Goal: Contribute content: Contribute content

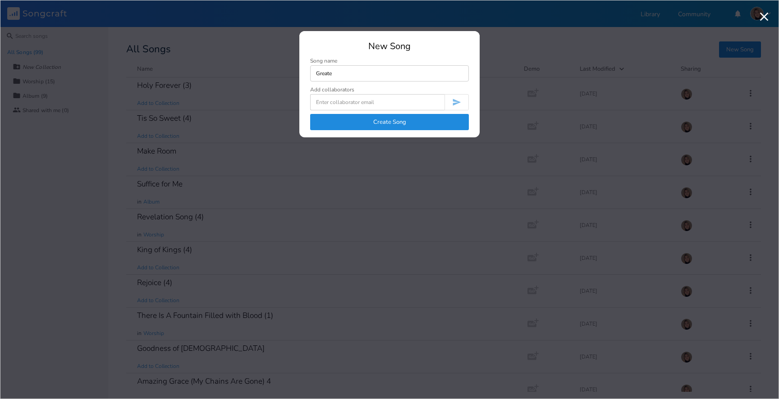
type input "Greates"
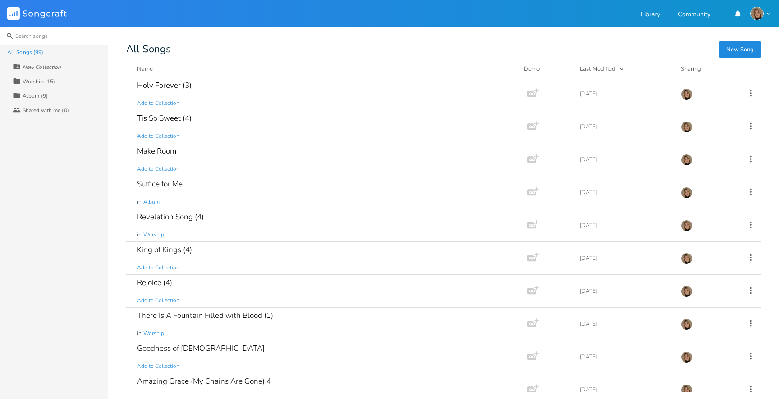
click at [68, 38] on input at bounding box center [54, 36] width 108 height 18
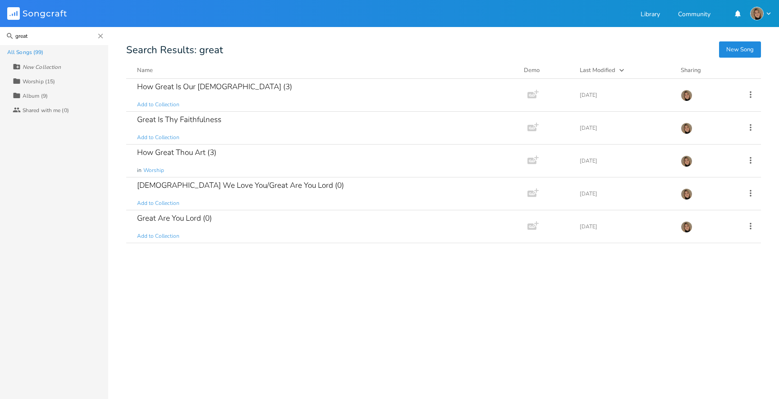
type input "great"
click at [742, 49] on button "New Song" at bounding box center [740, 49] width 42 height 16
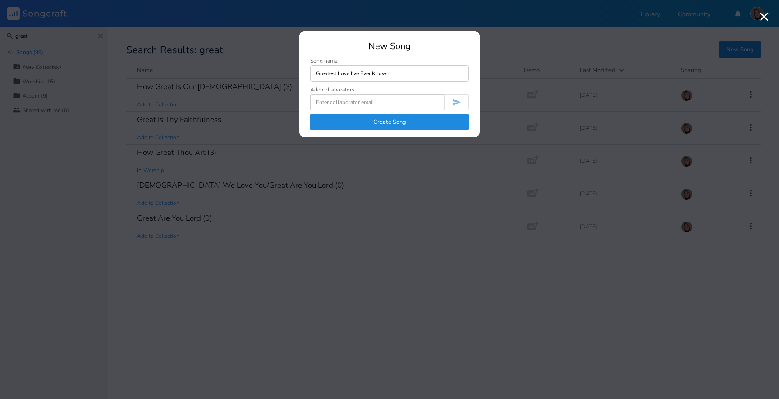
type input "Greatest Love I've Ever Known"
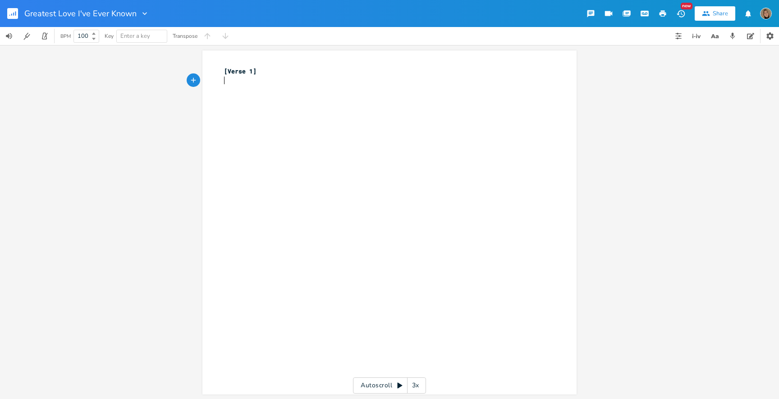
paste textarea "[Verse 1]"
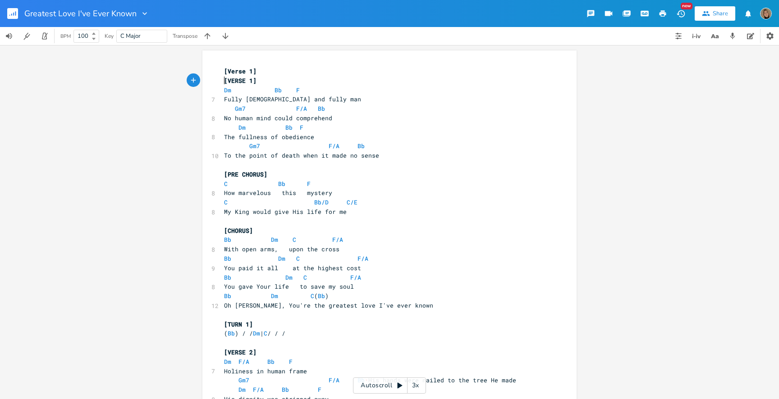
type textarea "[Verse 1]"
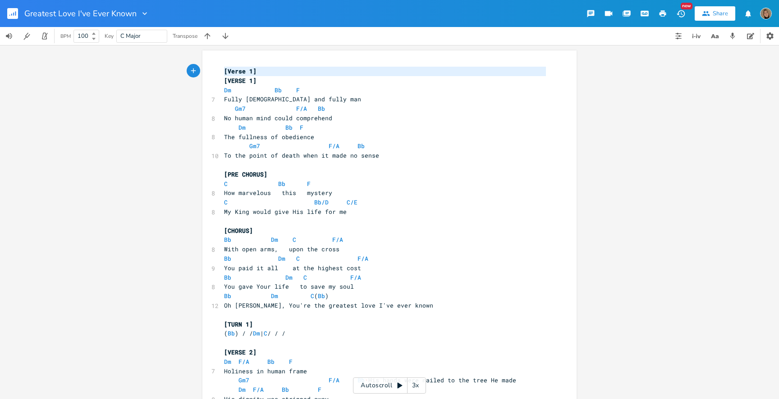
drag, startPoint x: 221, startPoint y: 79, endPoint x: 214, endPoint y: 52, distance: 28.1
click at [214, 53] on div "[Verse 1] x [Verse 1] [VERSE 1] Dm Bb F 7 Fully [DEMOGRAPHIC_DATA] and fully ma…" at bounding box center [389, 359] width 374 height 619
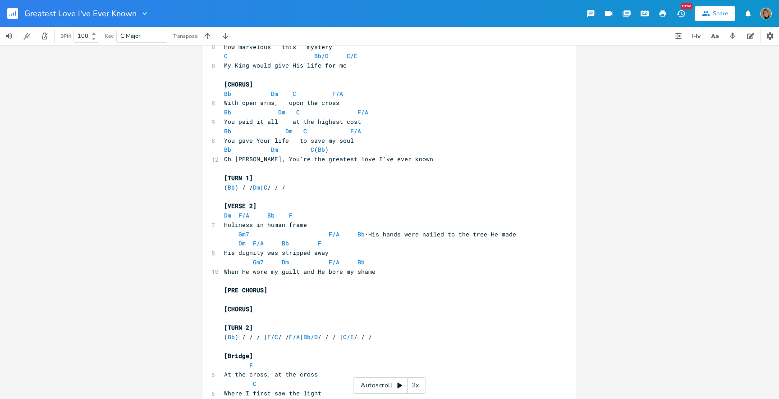
scroll to position [140, 0]
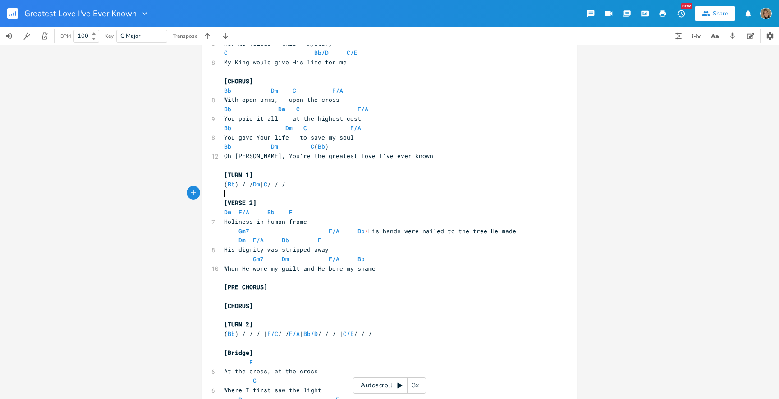
type textarea "[TURN 1] (Bb) / / Dm | C / / /"
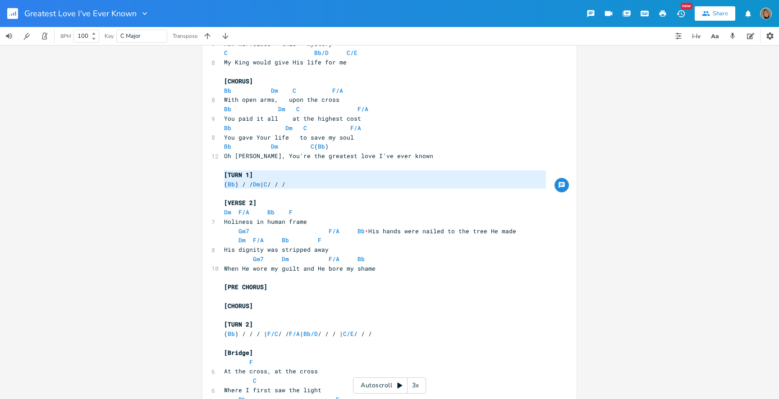
drag, startPoint x: 240, startPoint y: 193, endPoint x: 199, endPoint y: 170, distance: 46.8
click at [199, 170] on div "[TURN 1] (Bb) / / Dm | C / / / x [VERSE 1] Dm Bb F 7 Fully [DEMOGRAPHIC_DATA] a…" at bounding box center [389, 222] width 779 height 354
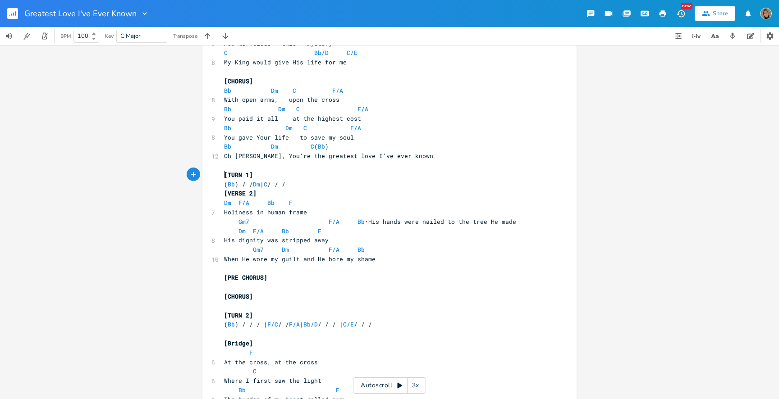
type textarea "[TURN 1] (Bb) / / Dm | C / / /"
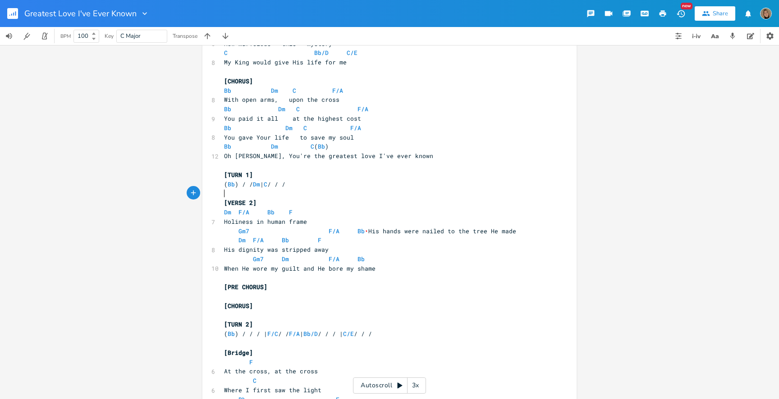
click at [244, 193] on pre "​" at bounding box center [384, 193] width 325 height 9
click at [222, 202] on pre "[VERSE 2]" at bounding box center [384, 202] width 325 height 9
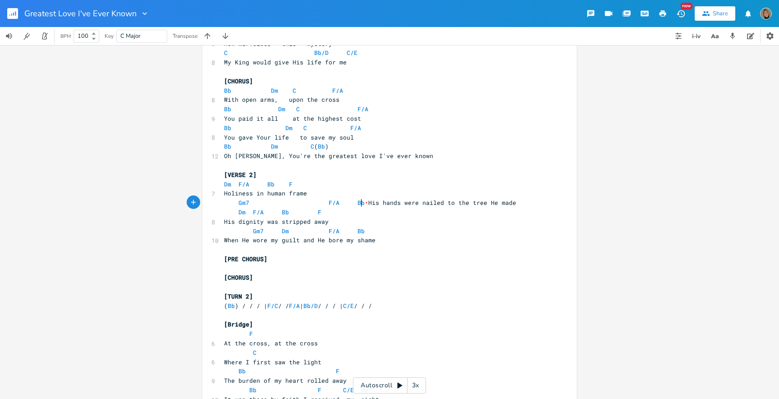
click at [365, 201] on span "•" at bounding box center [367, 203] width 4 height 8
click at [362, 203] on span "Gm7 F/A Bb • His hands were nailed to the tree He made" at bounding box center [370, 203] width 292 height 8
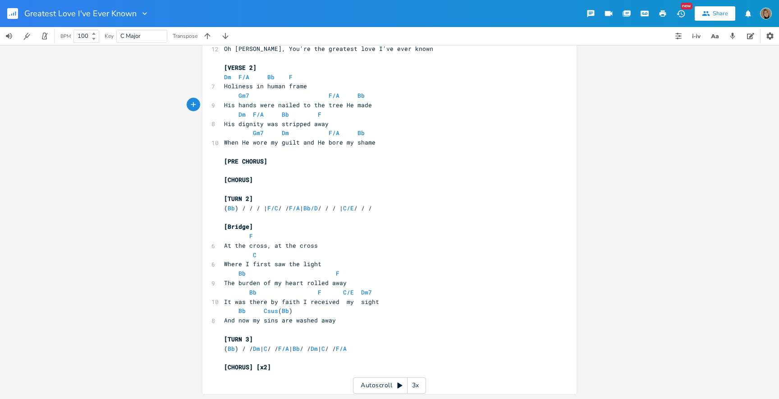
scroll to position [248, 0]
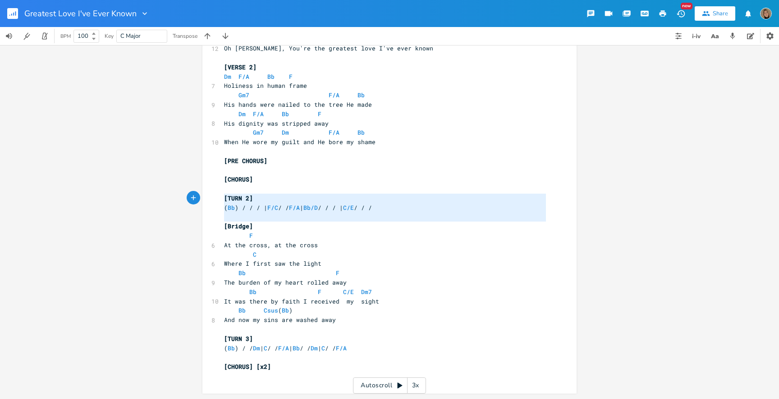
type textarea "[TURN 2] (Bb) / / / | F/C / / F/A | Bb/D / / / | C/E / / /"
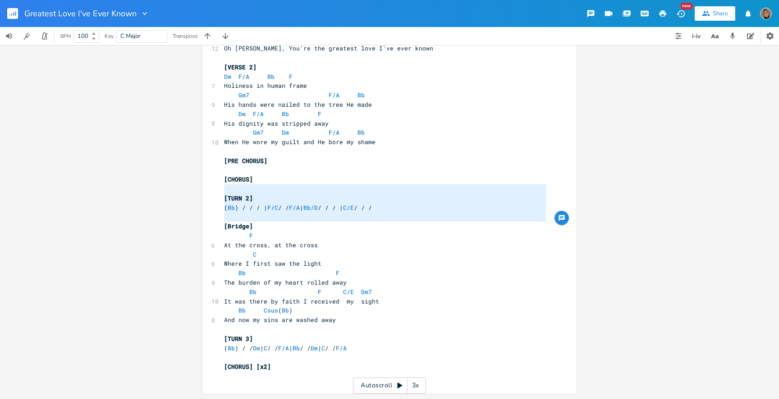
drag, startPoint x: 220, startPoint y: 226, endPoint x: 214, endPoint y: 192, distance: 34.4
click at [214, 192] on div "[TURN 2] (Bb) / / / | F/C / / F/A | Bb/D / / / | C/E / / / x [VERSE 1] Dm Bb F …" at bounding box center [389, 98] width 374 height 591
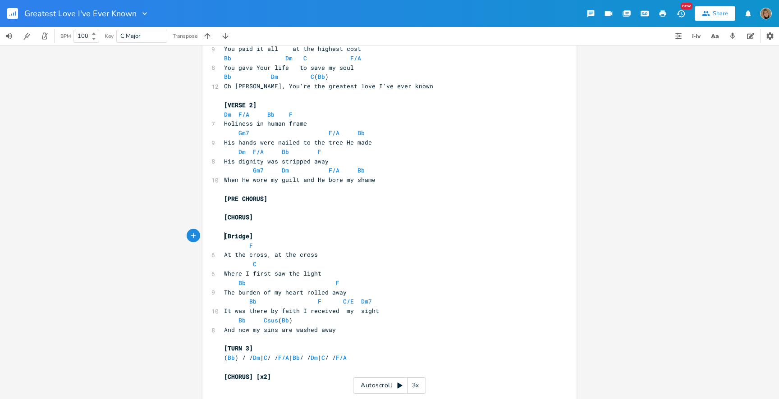
scroll to position [220, 0]
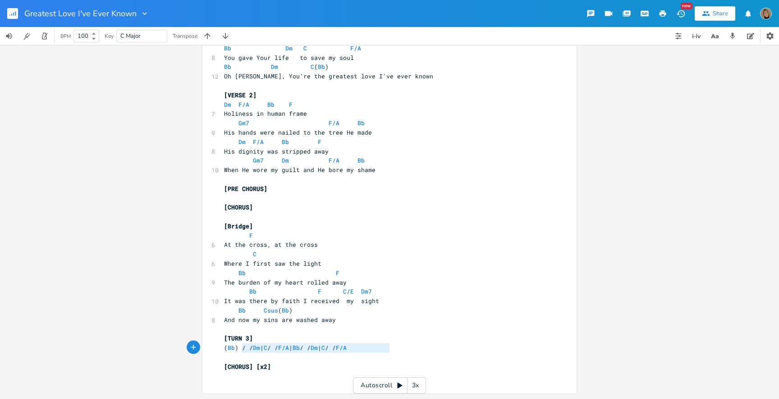
type textarea "[TURN 3] (Bb) / / Dm | C / / F/A | Bb / / Dm | C / / F/A"
drag, startPoint x: 395, startPoint y: 346, endPoint x: 217, endPoint y: 336, distance: 178.4
click at [217, 336] on div "[TURN 3] (Bb) / / Dm | C / / F/A | Bb / / Dm | C / / F/A x [VERSE 1] Dm Bb F 7 …" at bounding box center [389, 112] width 374 height 564
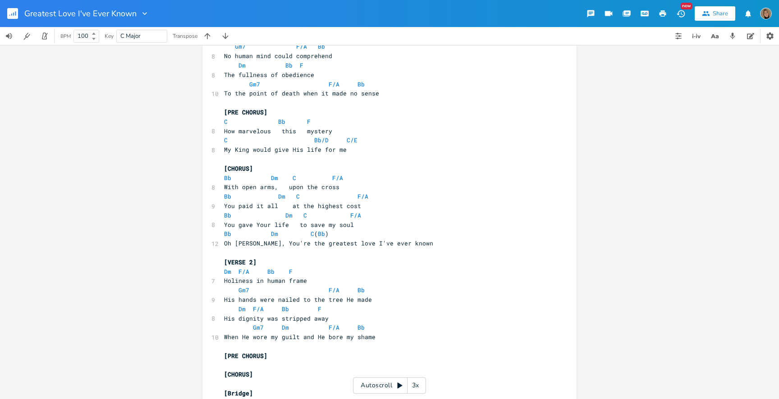
scroll to position [0, 0]
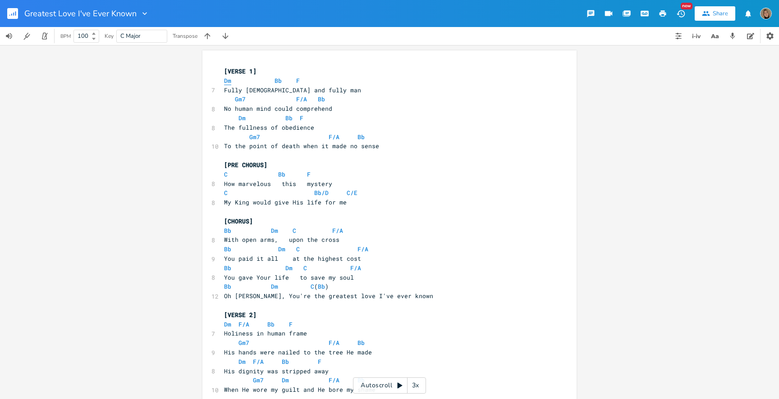
click at [225, 82] on span "Dm" at bounding box center [227, 81] width 7 height 9
type textarea "Dm"
click at [225, 82] on span "Dm" at bounding box center [227, 81] width 7 height 9
click at [275, 78] on span "Bb" at bounding box center [278, 81] width 7 height 9
type textarea "Bb"
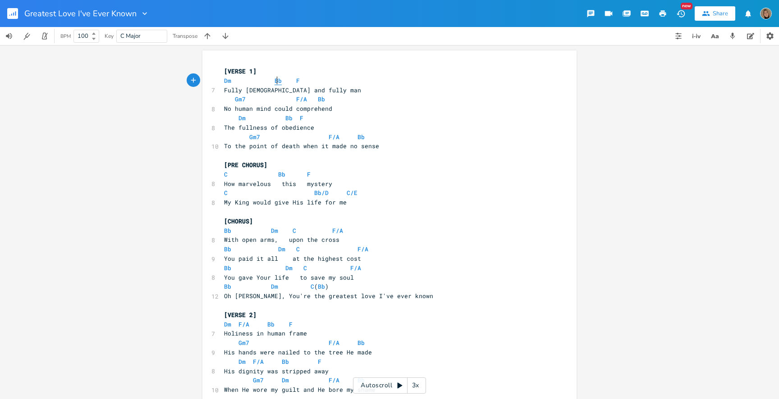
click at [275, 78] on span "Bb" at bounding box center [278, 81] width 7 height 9
click at [296, 80] on span "F" at bounding box center [298, 81] width 4 height 9
type textarea "F"
click at [296, 80] on span "F" at bounding box center [298, 81] width 4 height 9
click at [346, 76] on pre "[VERSE 1]" at bounding box center [384, 71] width 325 height 9
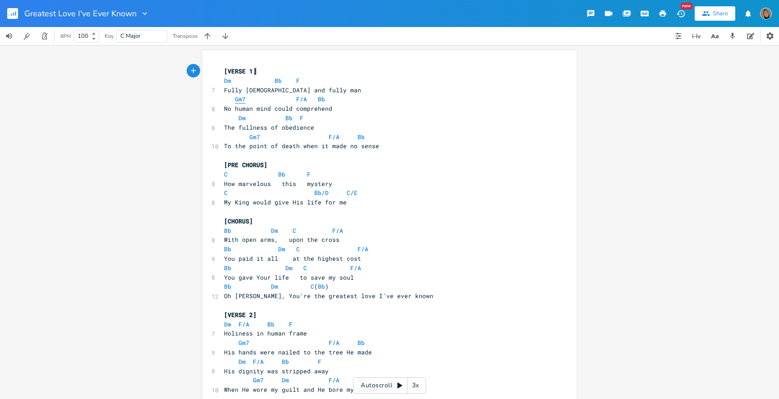
click at [236, 100] on span "Gm7" at bounding box center [240, 99] width 11 height 9
type textarea "Gm7"
click at [236, 100] on span "Gm7" at bounding box center [240, 99] width 11 height 9
click at [296, 96] on span "F/A" at bounding box center [301, 99] width 11 height 9
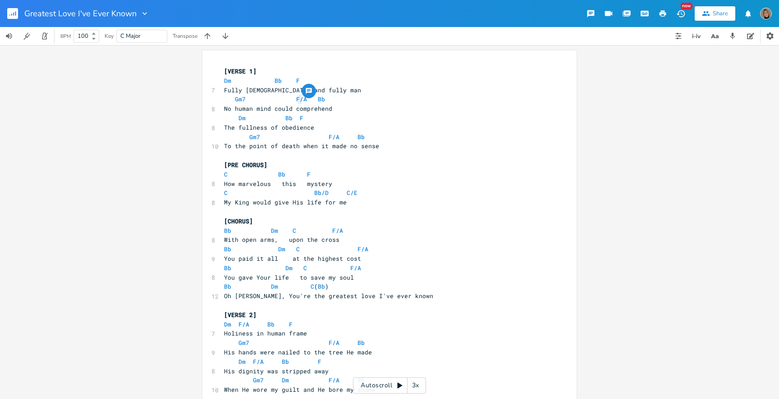
type textarea "/"
click at [312, 96] on div at bounding box center [309, 91] width 14 height 14
click at [318, 98] on span "Bb" at bounding box center [321, 99] width 7 height 9
type textarea "Bb"
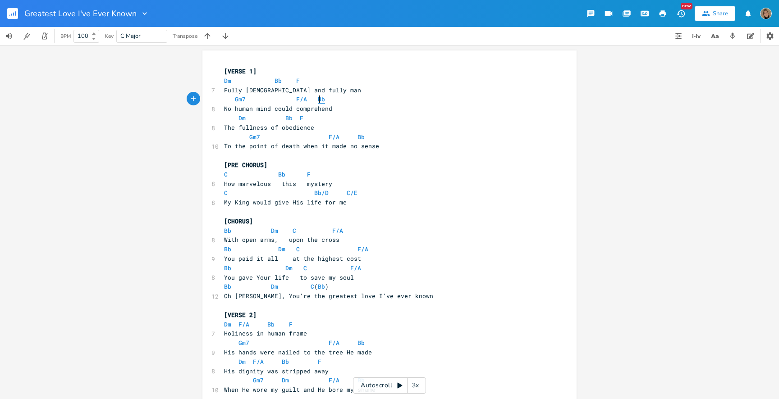
click at [318, 98] on span "Bb" at bounding box center [321, 99] width 7 height 9
click at [239, 118] on span "Dm" at bounding box center [241, 118] width 7 height 9
type textarea "Dm"
click at [239, 118] on span "Dm" at bounding box center [241, 118] width 7 height 9
click at [285, 116] on span "Bb" at bounding box center [288, 118] width 7 height 9
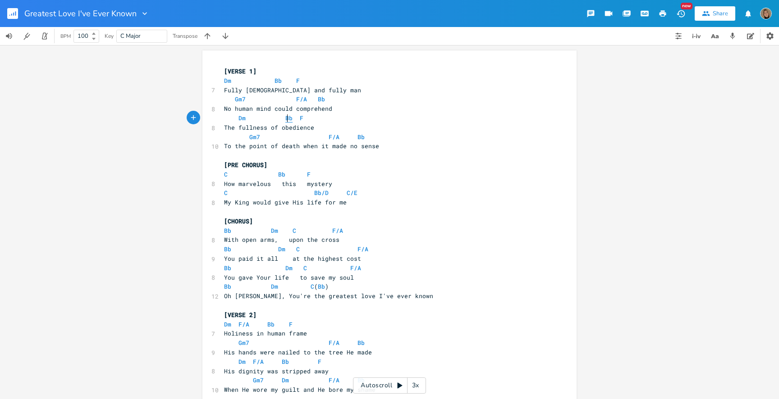
type textarea "Bb"
click at [285, 116] on span "Bb" at bounding box center [288, 118] width 7 height 9
click at [296, 116] on div "button" at bounding box center [298, 110] width 14 height 14
click at [271, 139] on span "Gm7 F/A Bb" at bounding box center [294, 137] width 141 height 8
click at [300, 117] on span "F" at bounding box center [302, 118] width 4 height 9
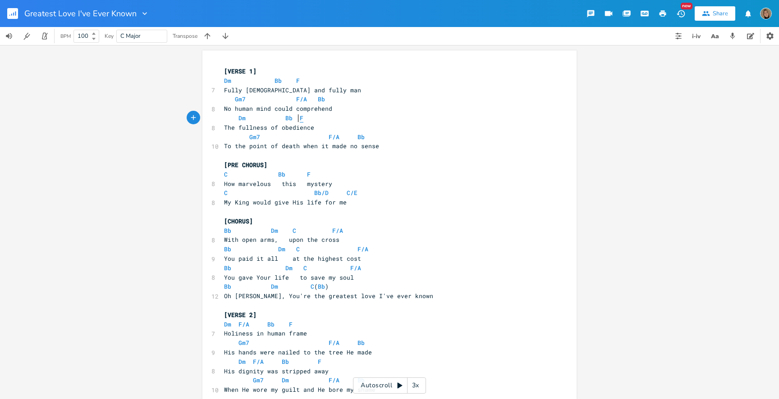
type textarea "F"
click at [300, 117] on span "F" at bounding box center [302, 118] width 4 height 9
click at [251, 136] on span "Gm7" at bounding box center [254, 137] width 11 height 9
type textarea "Gm7"
click at [251, 136] on span "Gm7" at bounding box center [254, 137] width 11 height 9
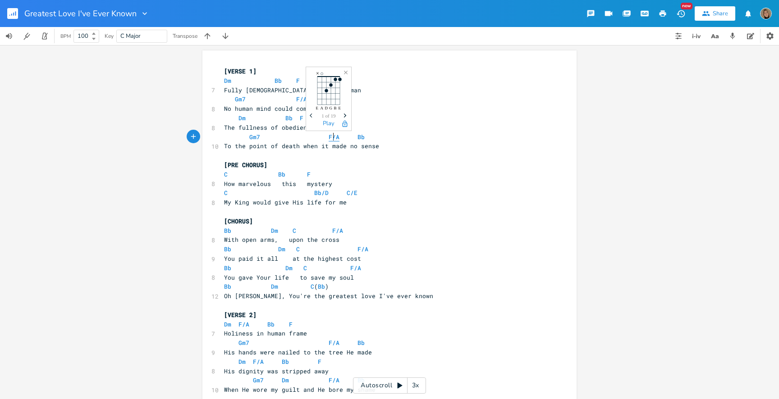
click at [330, 137] on span "F/A" at bounding box center [334, 137] width 11 height 9
type textarea "/"
click at [330, 137] on span "F/A" at bounding box center [334, 137] width 11 height 9
click at [358, 137] on span "Bb" at bounding box center [361, 137] width 7 height 9
type textarea "Bb"
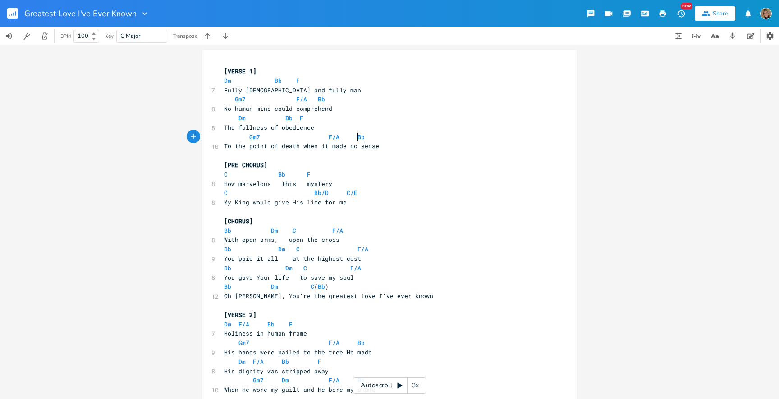
click at [358, 137] on span "Bb" at bounding box center [361, 137] width 7 height 9
click at [224, 173] on span "C" at bounding box center [226, 174] width 4 height 9
type textarea "C"
click at [224, 173] on span "C" at bounding box center [226, 174] width 4 height 9
click at [278, 174] on span "Bb" at bounding box center [281, 174] width 7 height 9
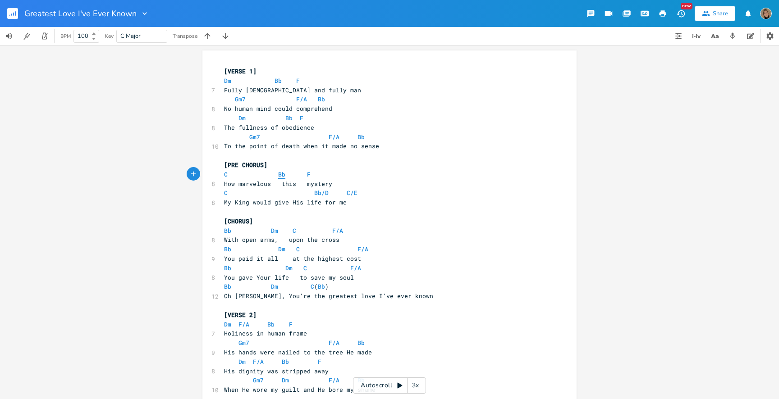
type textarea "Bb"
click at [278, 174] on span "Bb" at bounding box center [281, 174] width 7 height 9
click at [307, 174] on span "F" at bounding box center [309, 174] width 4 height 9
type textarea "F"
click at [307, 174] on span "F" at bounding box center [309, 174] width 4 height 9
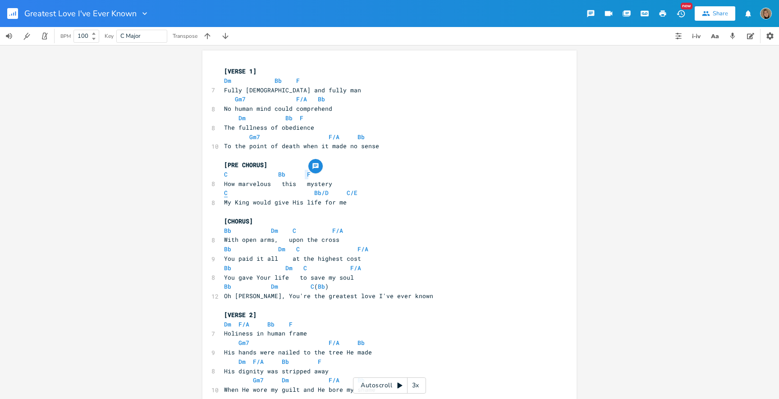
click at [225, 194] on span "C" at bounding box center [226, 193] width 4 height 9
type textarea "C"
click at [225, 194] on span "C" at bounding box center [226, 193] width 4 height 9
click at [314, 194] on span "Bb/D" at bounding box center [321, 193] width 14 height 9
type textarea "Bb"
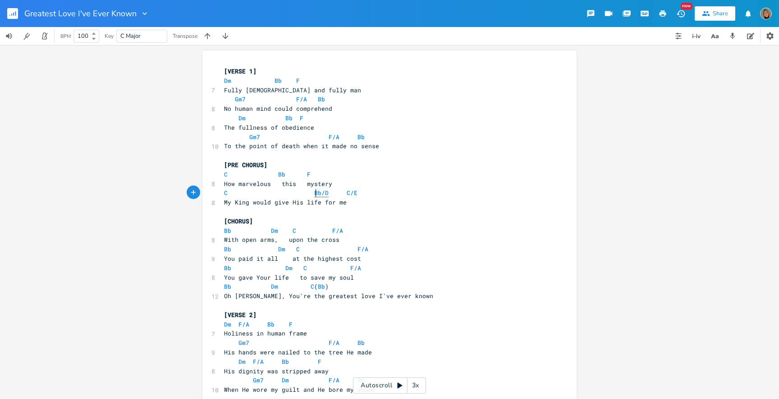
click at [314, 194] on span "Bb/D" at bounding box center [321, 193] width 14 height 9
click at [347, 193] on span "C/E" at bounding box center [352, 193] width 11 height 9
type textarea "C"
click at [347, 193] on span "C/E" at bounding box center [352, 193] width 11 height 9
click at [225, 229] on span "Bb" at bounding box center [227, 231] width 7 height 9
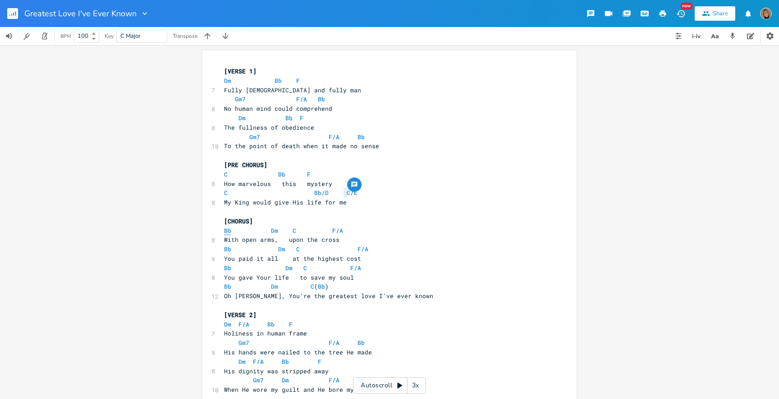
type textarea "Bb"
click at [225, 229] on span "Bb" at bounding box center [227, 231] width 7 height 9
click at [224, 39] on icon "button" at bounding box center [225, 36] width 9 height 9
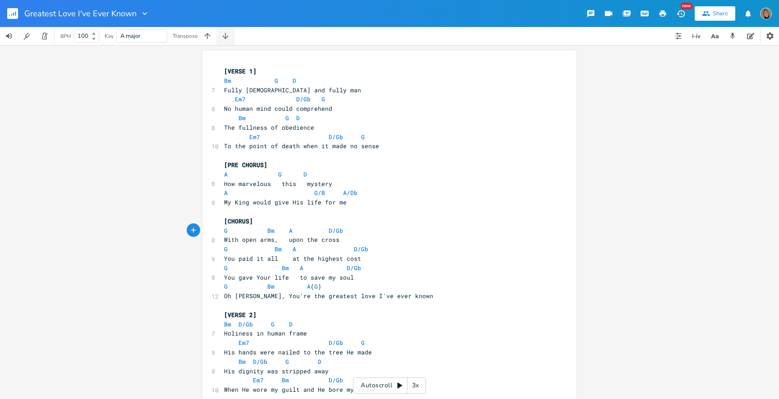
click at [224, 39] on icon "button" at bounding box center [225, 36] width 9 height 9
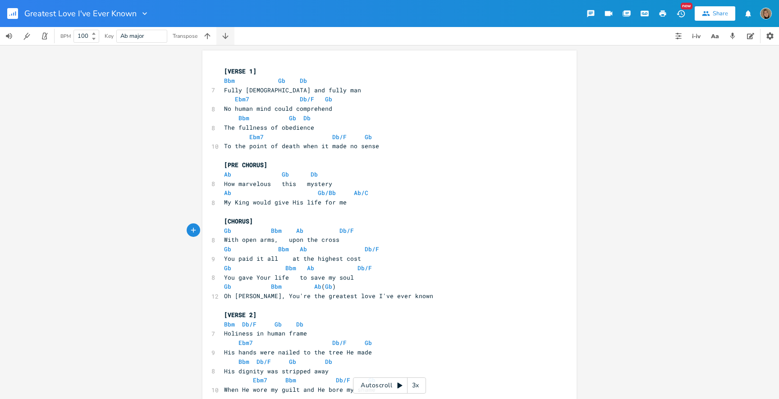
click at [224, 39] on icon "button" at bounding box center [225, 36] width 9 height 9
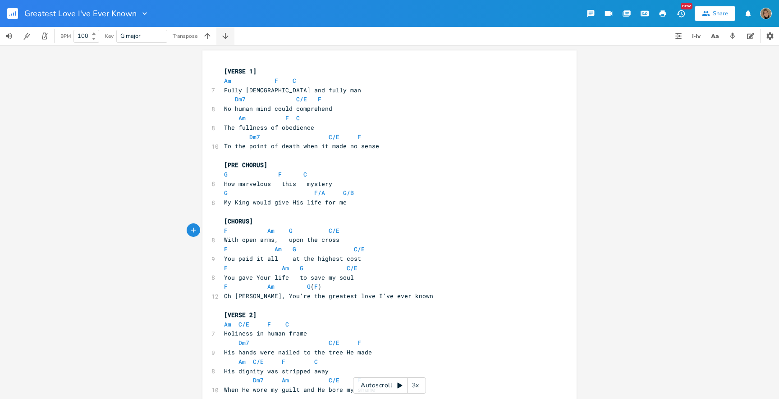
click at [224, 39] on icon "button" at bounding box center [225, 36] width 9 height 9
click at [208, 37] on icon "button" at bounding box center [207, 36] width 6 height 6
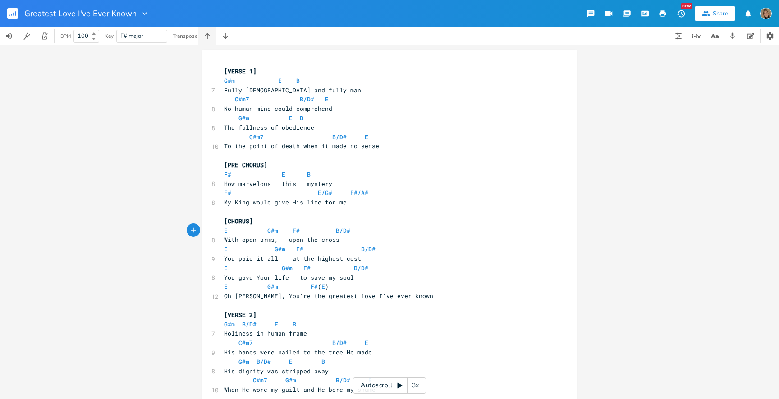
click at [208, 37] on icon "button" at bounding box center [207, 36] width 6 height 6
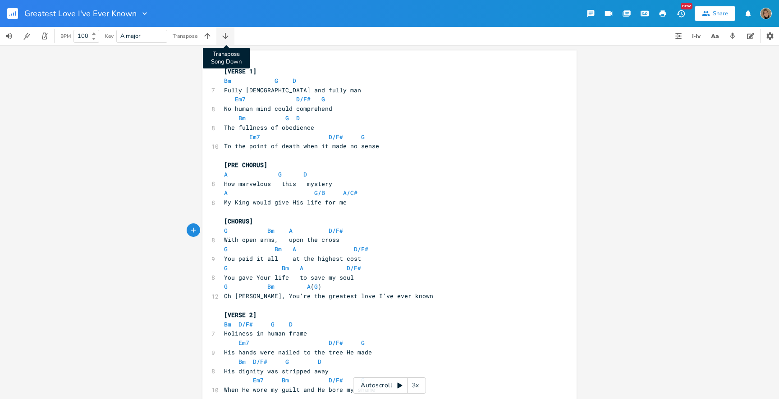
click at [225, 35] on icon "button" at bounding box center [225, 36] width 9 height 9
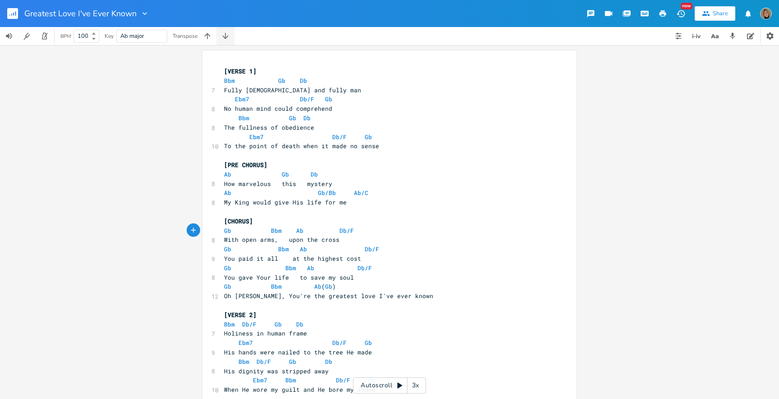
click at [225, 35] on icon "button" at bounding box center [225, 36] width 9 height 9
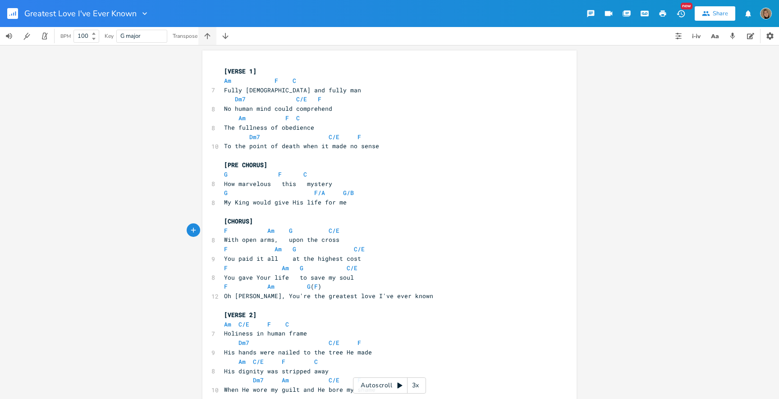
click at [211, 35] on icon "button" at bounding box center [207, 36] width 9 height 9
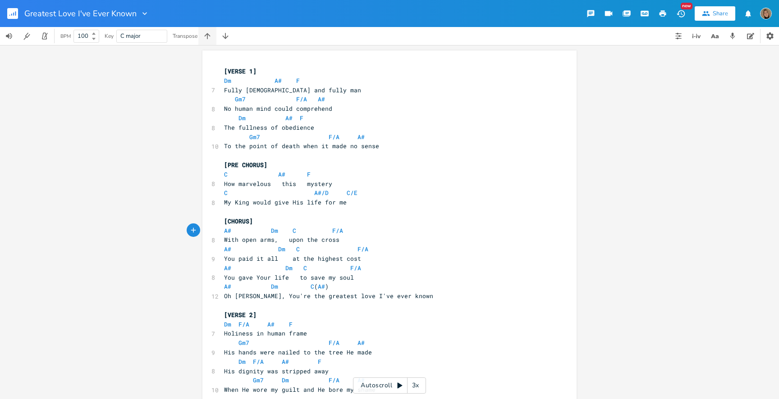
click at [211, 35] on icon "button" at bounding box center [207, 36] width 9 height 9
click at [225, 81] on span "Em" at bounding box center [227, 81] width 7 height 9
type textarea "Em"
click at [225, 81] on span "Em" at bounding box center [227, 81] width 7 height 9
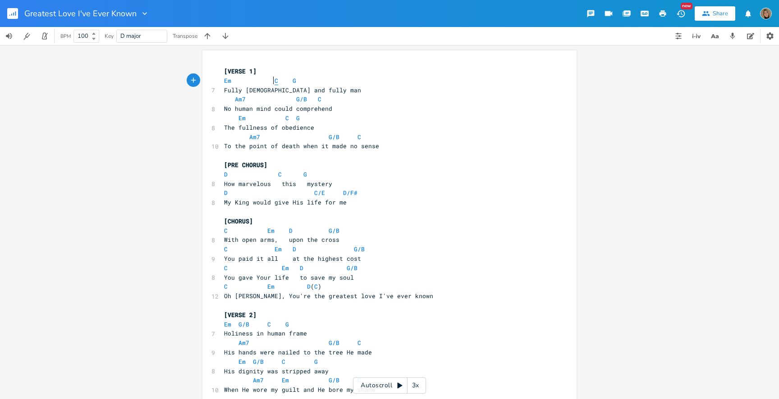
click at [275, 80] on span "C" at bounding box center [277, 81] width 4 height 9
type textarea "C"
click at [275, 80] on span "C" at bounding box center [277, 81] width 4 height 9
click at [292, 80] on pre "Em C G" at bounding box center [384, 80] width 325 height 9
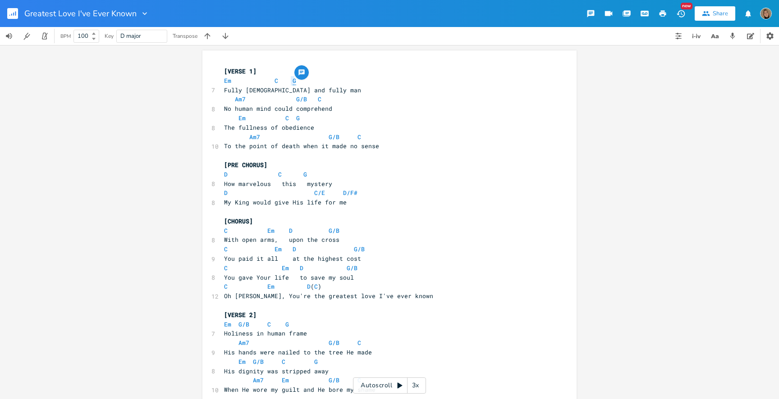
type textarea "Em C G"
click at [293, 80] on span "G" at bounding box center [295, 81] width 4 height 9
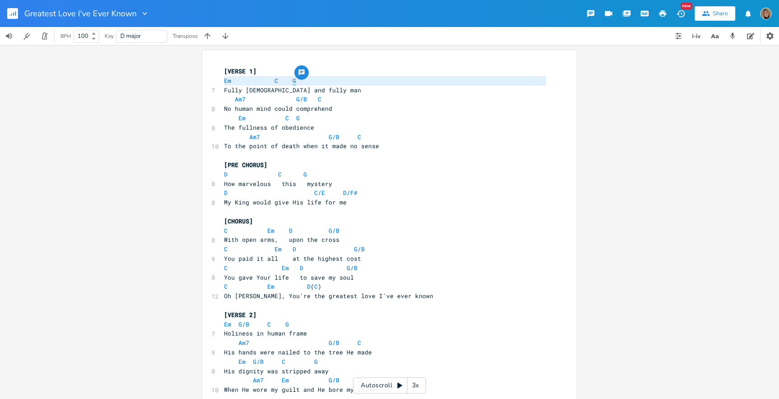
click at [293, 80] on span "G" at bounding box center [295, 81] width 4 height 9
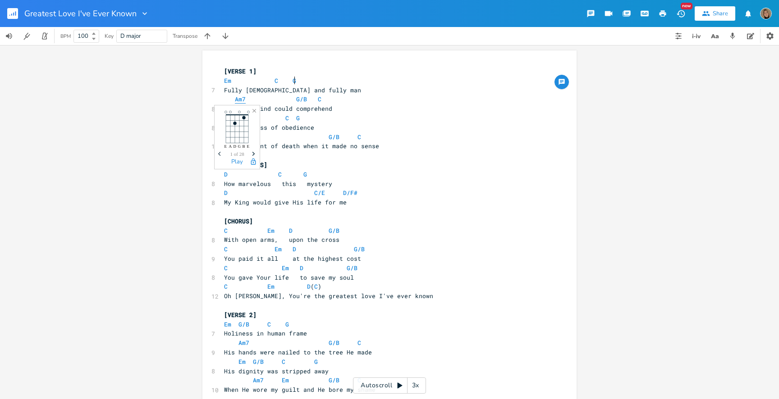
click at [236, 99] on span "Am7" at bounding box center [240, 99] width 11 height 9
type textarea "Am7"
click at [236, 99] on span "Am7" at bounding box center [240, 99] width 11 height 9
click at [296, 100] on span "G/B" at bounding box center [301, 99] width 11 height 9
type textarea "/"
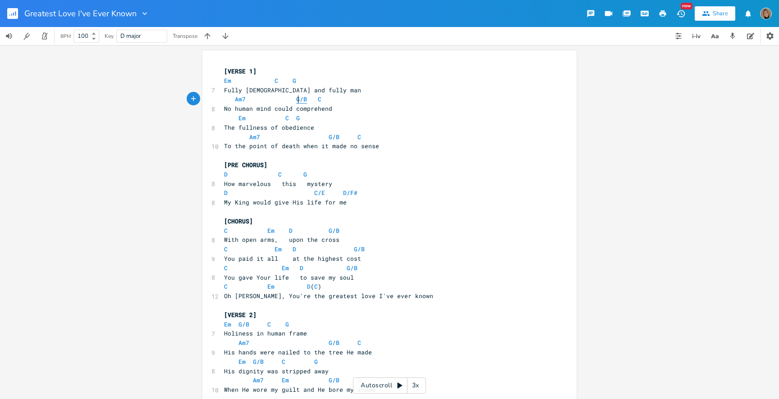
click at [296, 100] on span "G/B" at bounding box center [301, 99] width 11 height 9
click at [318, 100] on span "C" at bounding box center [320, 99] width 4 height 9
type textarea "C"
click at [318, 100] on span "C" at bounding box center [320, 99] width 4 height 9
click at [238, 115] on span "Em" at bounding box center [241, 118] width 7 height 9
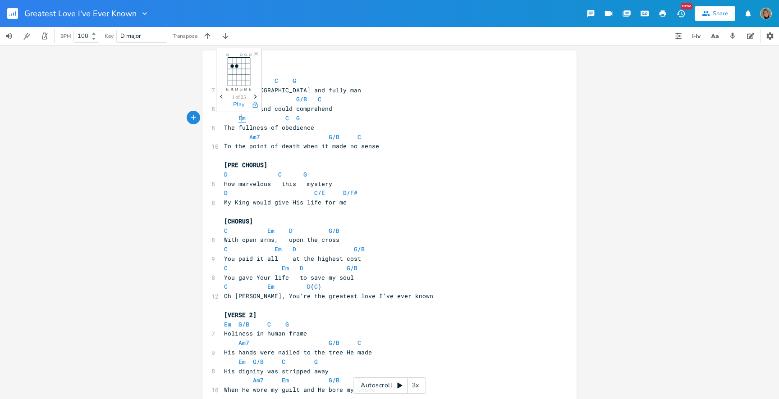
type textarea "Em"
click at [238, 115] on span "Em" at bounding box center [241, 118] width 7 height 9
click at [285, 117] on span "C" at bounding box center [287, 118] width 4 height 9
type textarea "C"
click at [285, 117] on span "C" at bounding box center [287, 118] width 4 height 9
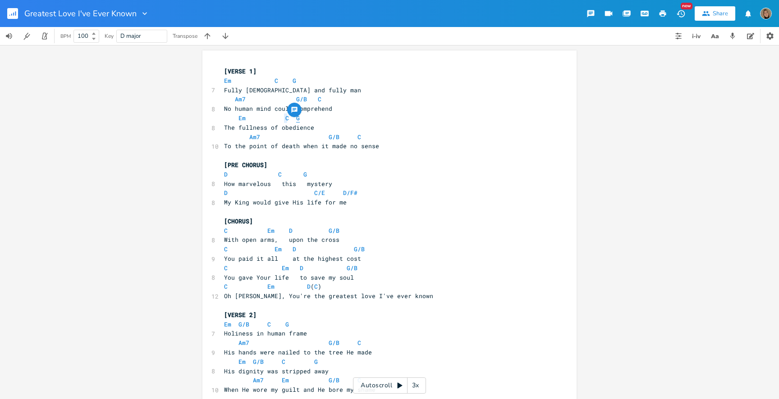
click at [296, 119] on span "G" at bounding box center [298, 118] width 4 height 9
type textarea "G"
click at [296, 119] on span "G" at bounding box center [298, 118] width 4 height 9
click at [253, 138] on span "Am7" at bounding box center [254, 137] width 11 height 9
type textarea "Am7"
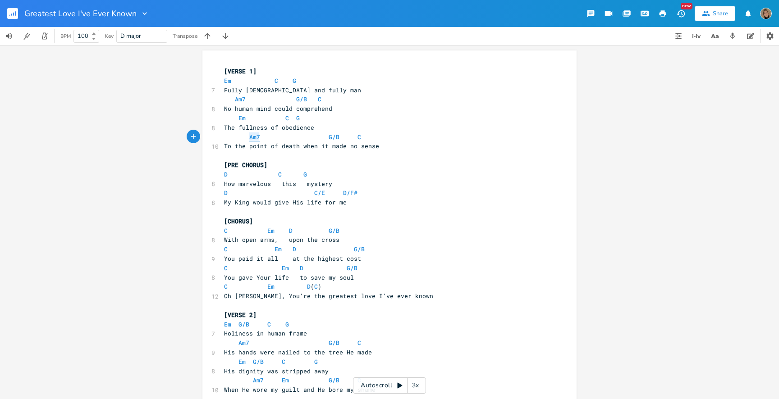
click at [253, 138] on span "Am7" at bounding box center [254, 137] width 11 height 9
click at [329, 137] on span "G/B" at bounding box center [334, 137] width 11 height 9
type textarea "G"
click at [329, 137] on span "G/B" at bounding box center [334, 137] width 11 height 9
click at [358, 136] on span "C" at bounding box center [360, 137] width 4 height 9
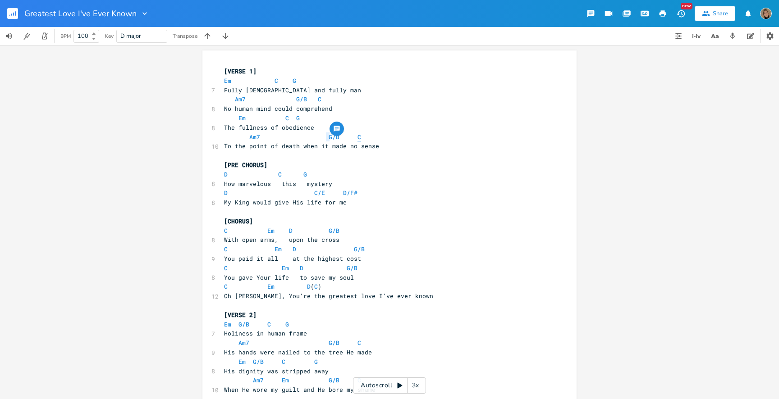
type textarea "C"
click at [358, 136] on span "C" at bounding box center [360, 137] width 4 height 9
click at [224, 175] on span "D" at bounding box center [226, 174] width 4 height 9
type textarea "D"
click at [224, 175] on span "D" at bounding box center [226, 174] width 4 height 9
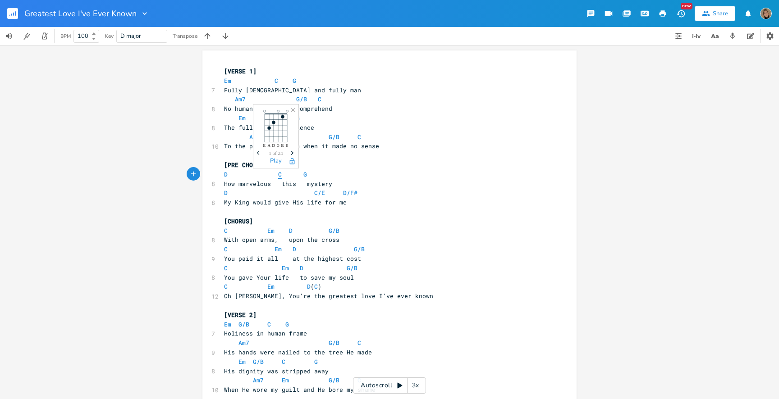
click at [278, 175] on span "C" at bounding box center [280, 174] width 4 height 9
type textarea "C"
click at [278, 175] on span "C" at bounding box center [280, 174] width 4 height 9
click at [303, 174] on span "G" at bounding box center [305, 174] width 4 height 9
type textarea "G"
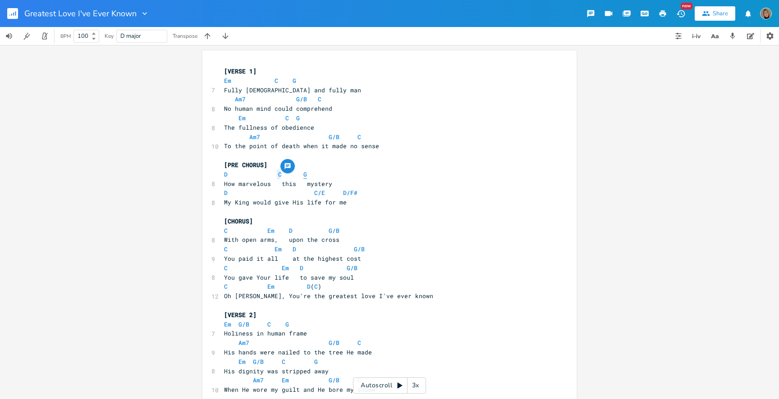
click at [303, 174] on span "G" at bounding box center [305, 174] width 4 height 9
click at [224, 194] on span "D" at bounding box center [226, 193] width 4 height 9
type textarea "D"
click at [224, 194] on span "D" at bounding box center [226, 193] width 4 height 9
click at [314, 192] on span "C/E" at bounding box center [319, 193] width 11 height 9
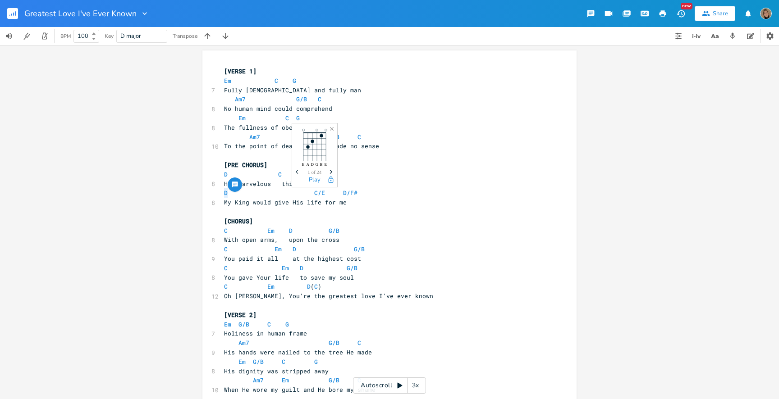
type textarea "/"
click at [314, 192] on span "C/E" at bounding box center [319, 193] width 11 height 9
click at [343, 194] on span "D/F#" at bounding box center [350, 193] width 14 height 9
type textarea "/"
click at [343, 194] on span "D/F#" at bounding box center [350, 193] width 14 height 9
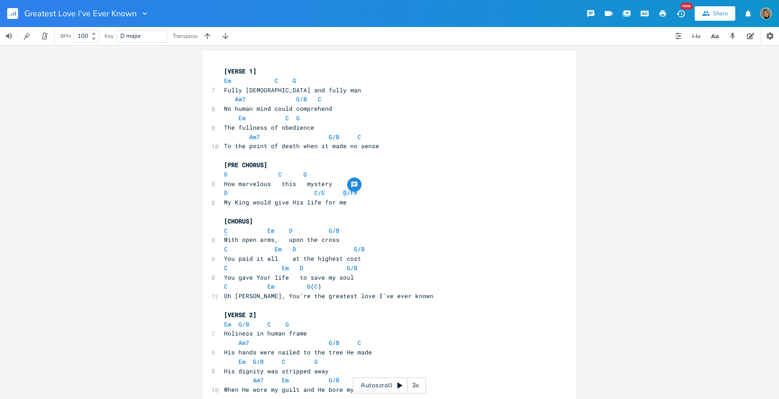
click at [224, 229] on span "C" at bounding box center [226, 231] width 4 height 9
type textarea "C"
click at [224, 229] on span "C" at bounding box center [226, 231] width 4 height 9
click at [219, 35] on button "button" at bounding box center [225, 36] width 18 height 18
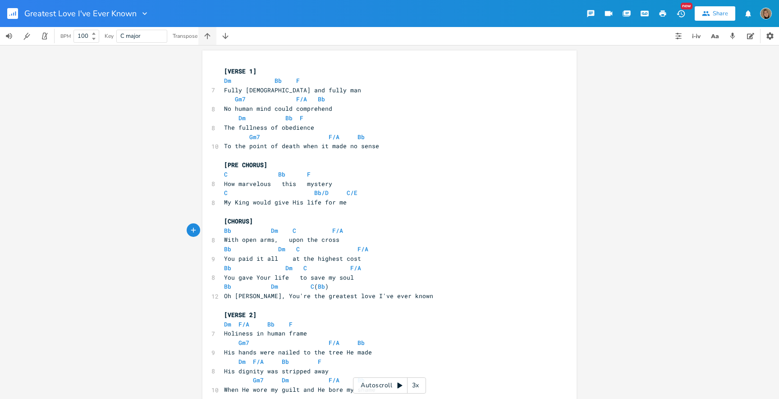
click at [205, 34] on icon "button" at bounding box center [207, 36] width 9 height 9
click at [228, 38] on icon "button" at bounding box center [225, 36] width 9 height 9
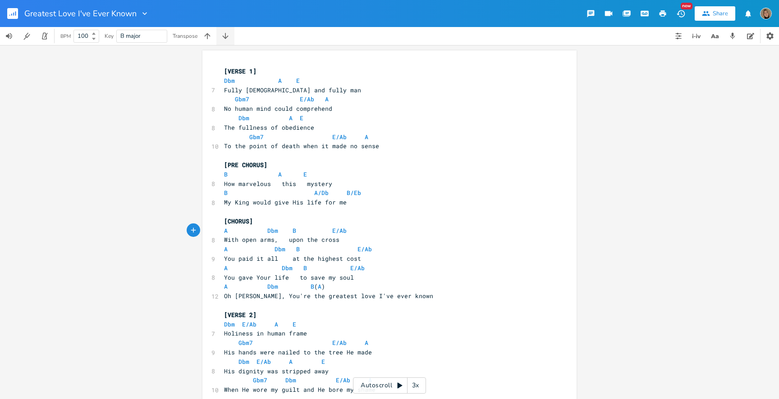
click at [228, 38] on icon "button" at bounding box center [225, 36] width 9 height 9
click at [204, 37] on icon "button" at bounding box center [207, 36] width 9 height 9
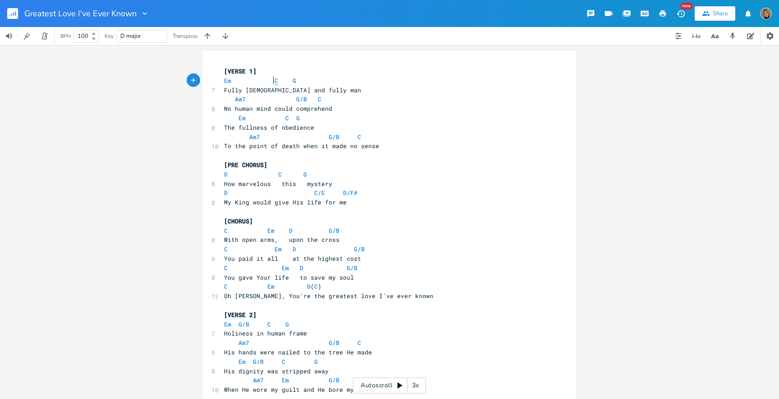
click at [275, 82] on span "C" at bounding box center [277, 81] width 4 height 9
type textarea "C"
click at [275, 82] on span "C" at bounding box center [277, 81] width 4 height 9
click at [293, 81] on span "G" at bounding box center [295, 81] width 4 height 9
type textarea "G"
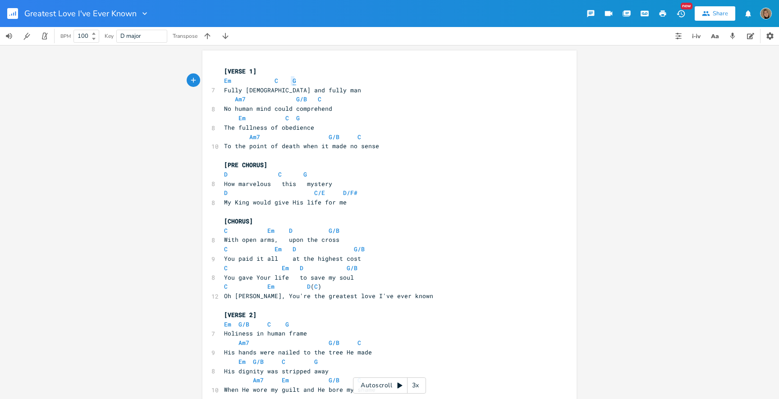
click at [293, 81] on span "G" at bounding box center [295, 81] width 4 height 9
click at [224, 81] on span "Em" at bounding box center [227, 81] width 7 height 9
type textarea "Em"
click at [224, 81] on span "Em" at bounding box center [227, 81] width 7 height 9
click at [275, 79] on span "C" at bounding box center [277, 81] width 4 height 9
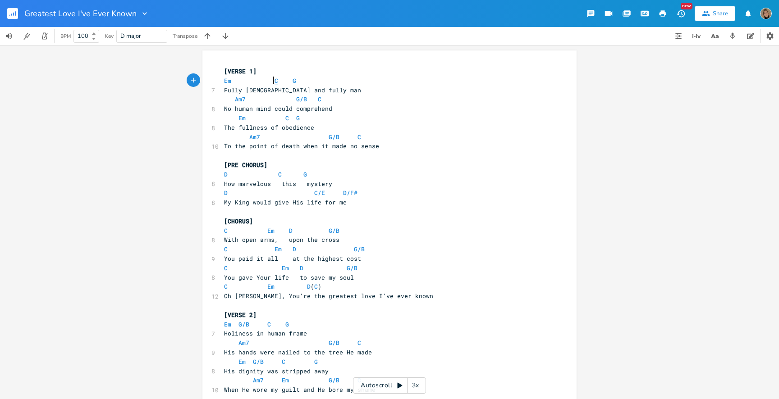
type textarea "C"
click at [275, 79] on span "C" at bounding box center [277, 81] width 4 height 9
click at [288, 80] on span "Em C G" at bounding box center [260, 81] width 72 height 8
click at [128, 32] on input "D major" at bounding box center [130, 36] width 21 height 8
type input "G major"
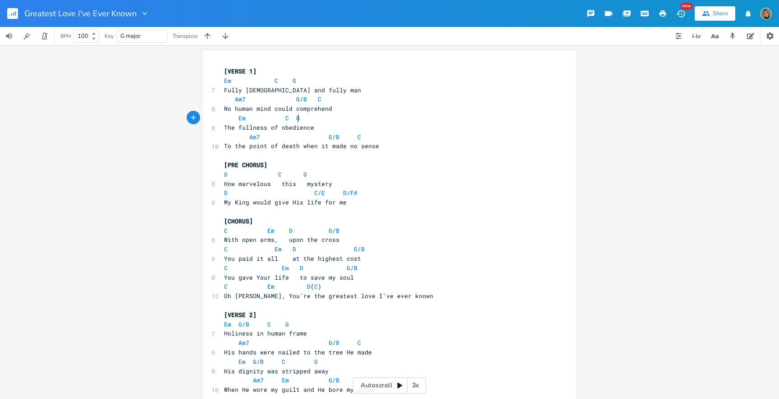
click at [371, 114] on pre "Em C G" at bounding box center [384, 118] width 325 height 9
click at [46, 32] on icon "button" at bounding box center [45, 36] width 8 height 8
click at [83, 36] on input "100" at bounding box center [81, 36] width 14 height 8
type input "85"
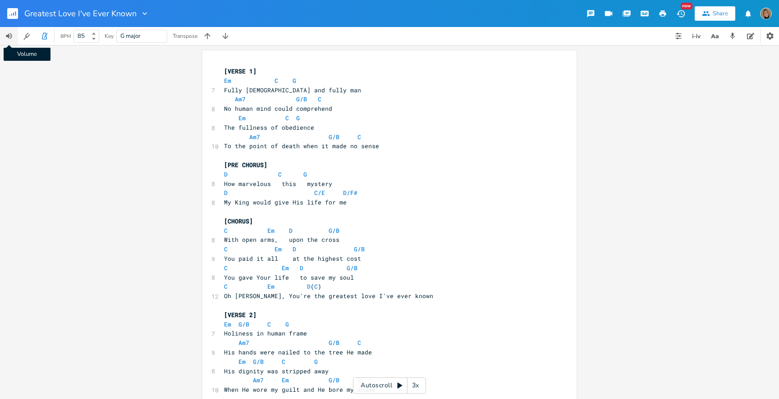
click at [12, 36] on icon "button" at bounding box center [9, 36] width 6 height 6
click at [29, 32] on icon "button" at bounding box center [27, 36] width 9 height 9
click at [17, 38] on button "button" at bounding box center [9, 36] width 18 height 18
click at [124, 89] on div "x [VERSE 1] Em C G 7 Fully [DEMOGRAPHIC_DATA] and fully man Am7 G/B C 8 No huma…" at bounding box center [389, 222] width 779 height 354
click at [43, 35] on icon "button" at bounding box center [45, 36] width 8 height 8
